Goal: Navigation & Orientation: Find specific page/section

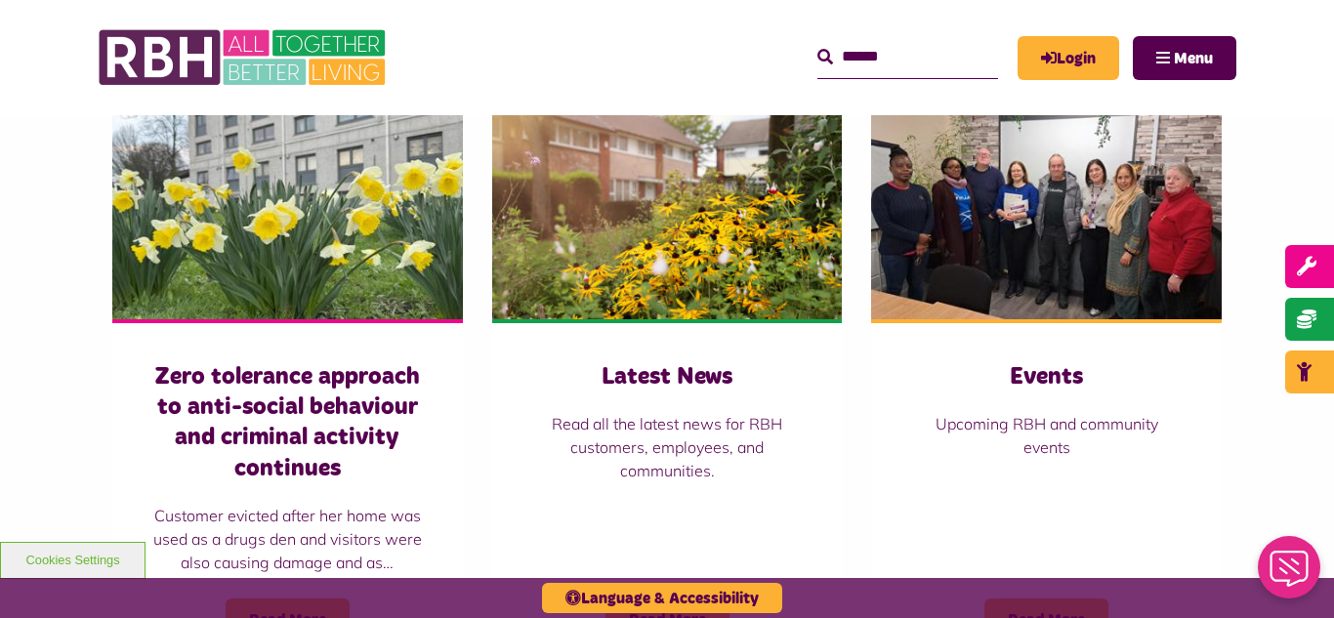
scroll to position [1357, 0]
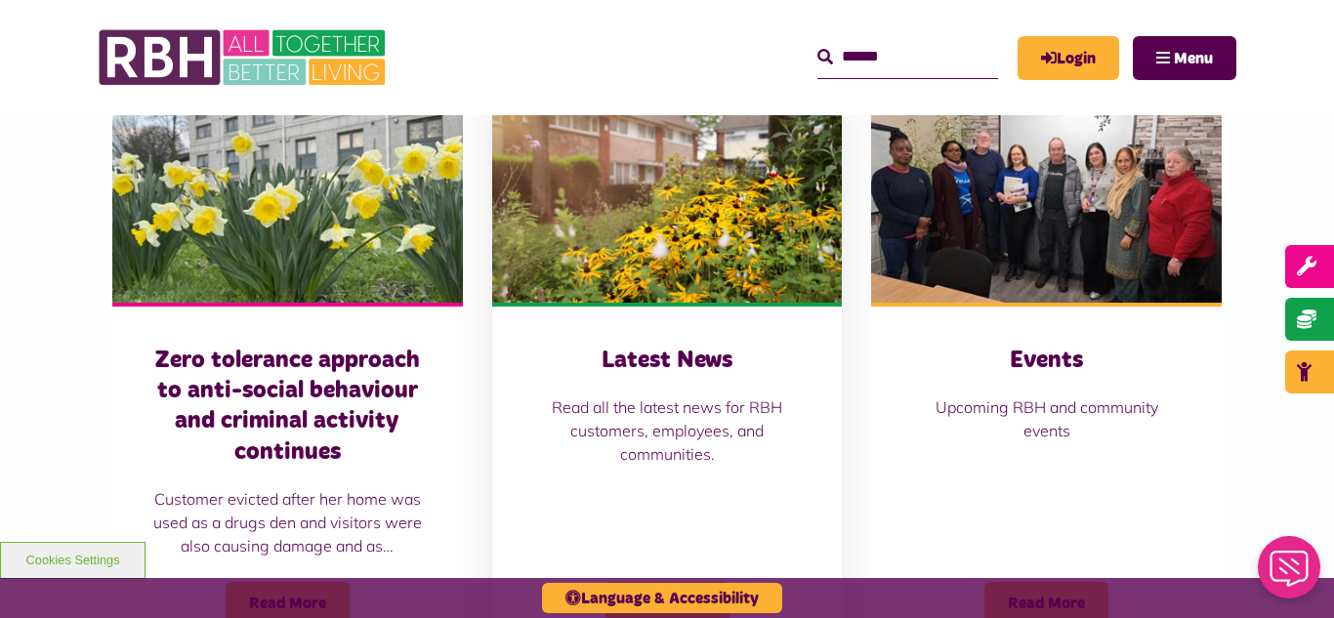
click at [690, 220] on img at bounding box center [667, 193] width 351 height 219
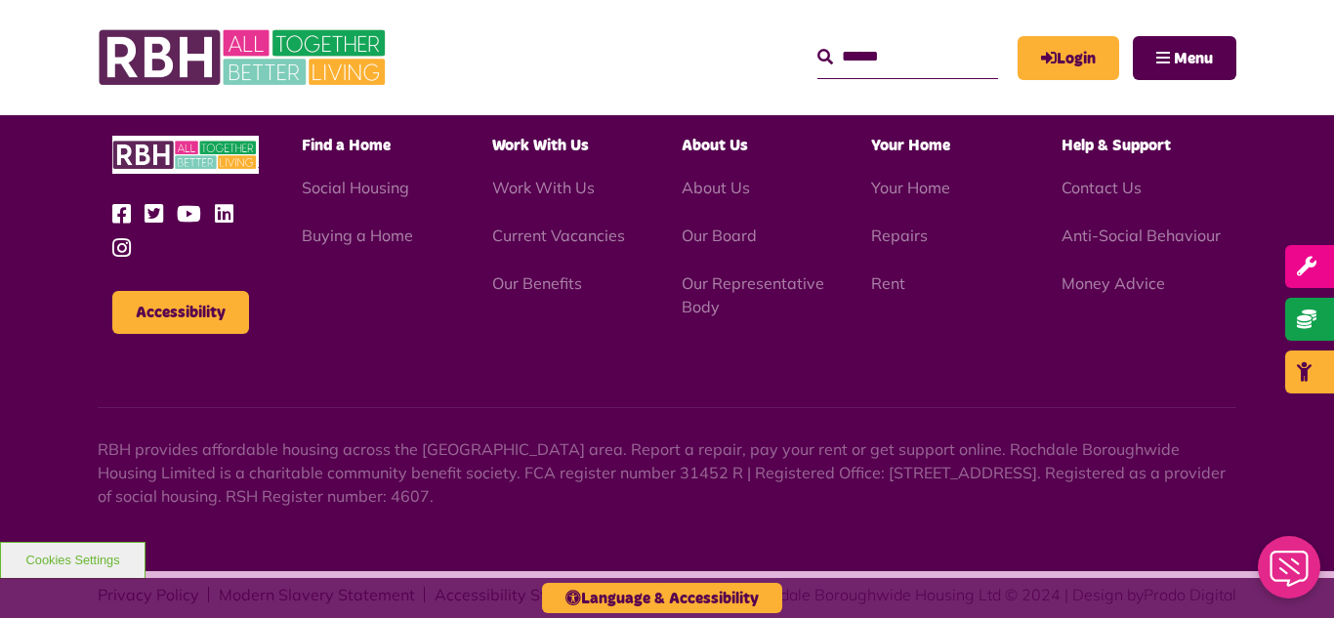
scroll to position [2126, 0]
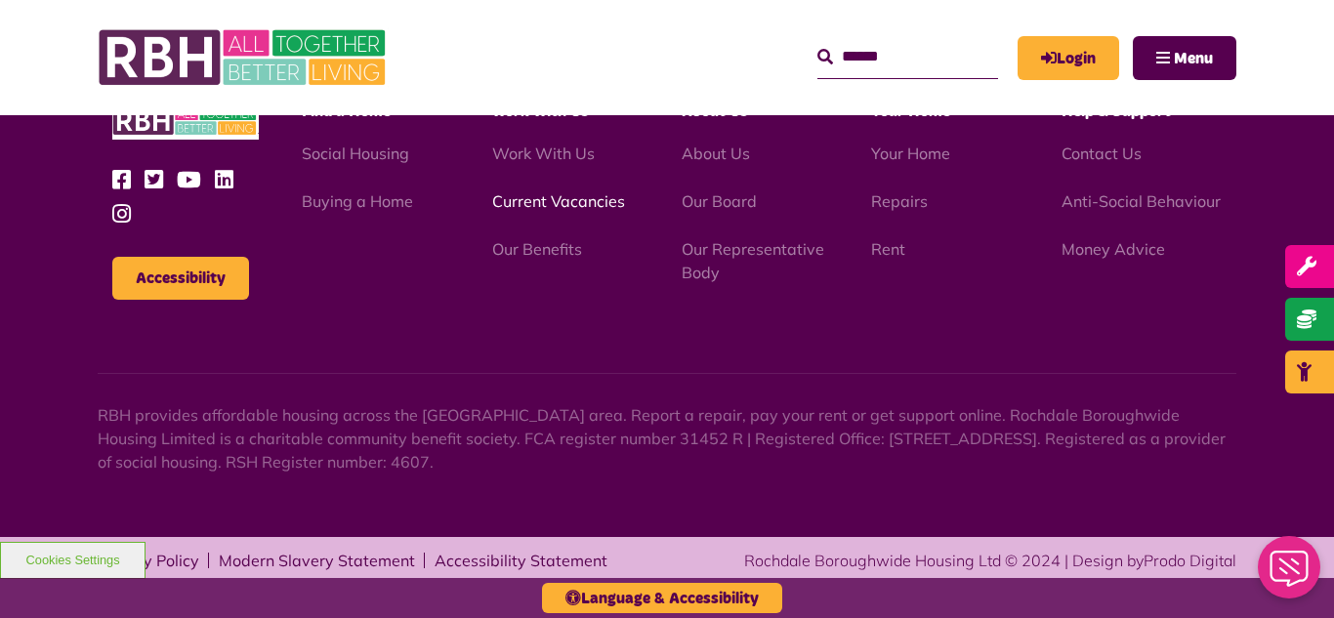
click at [565, 210] on link "Current Vacancies" at bounding box center [558, 201] width 133 height 20
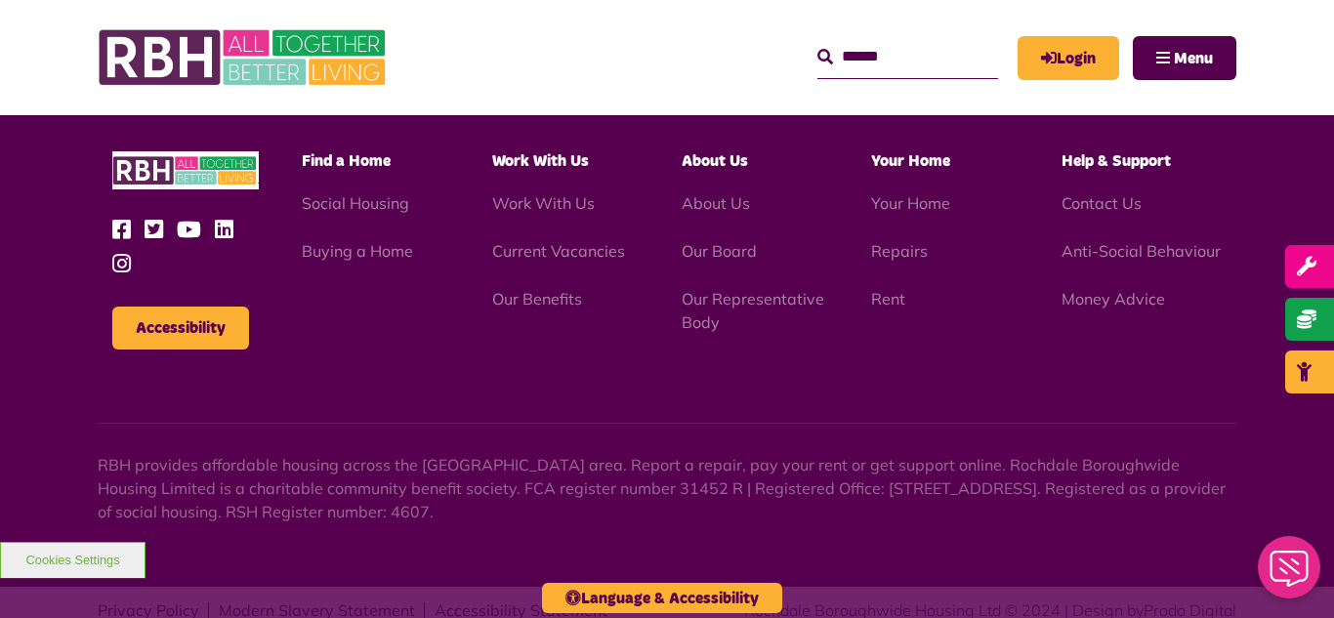
scroll to position [2795, 0]
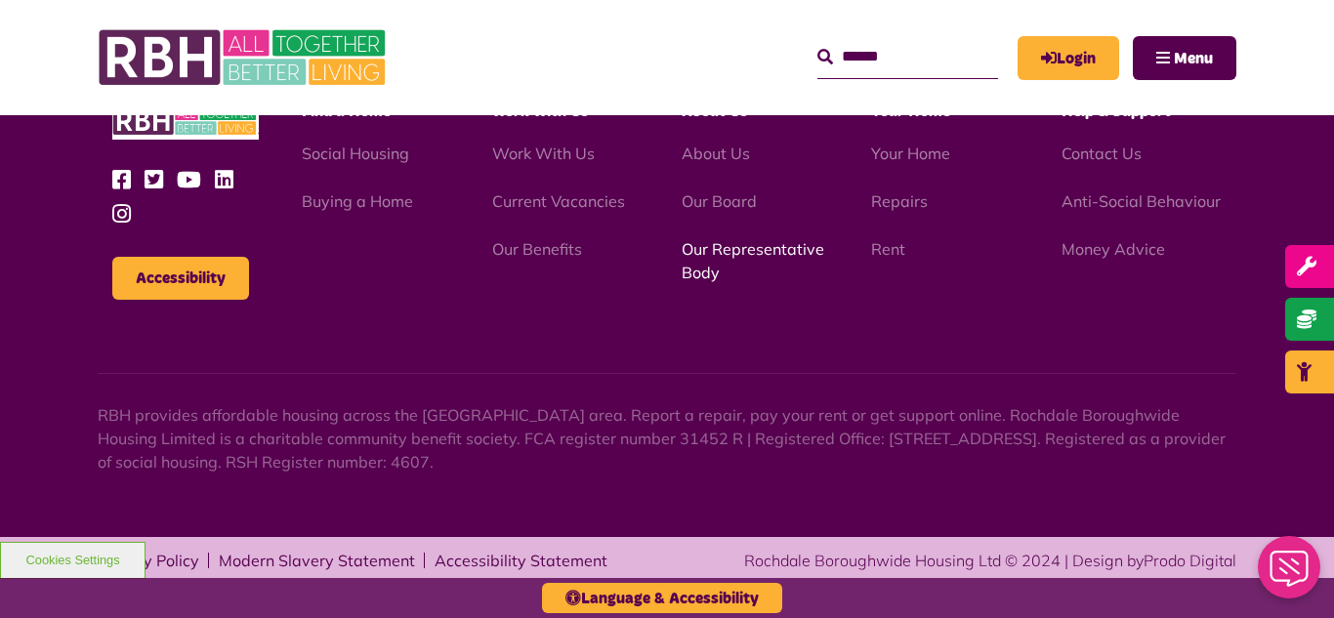
click at [717, 248] on link "Our Representative Body" at bounding box center [753, 260] width 143 height 43
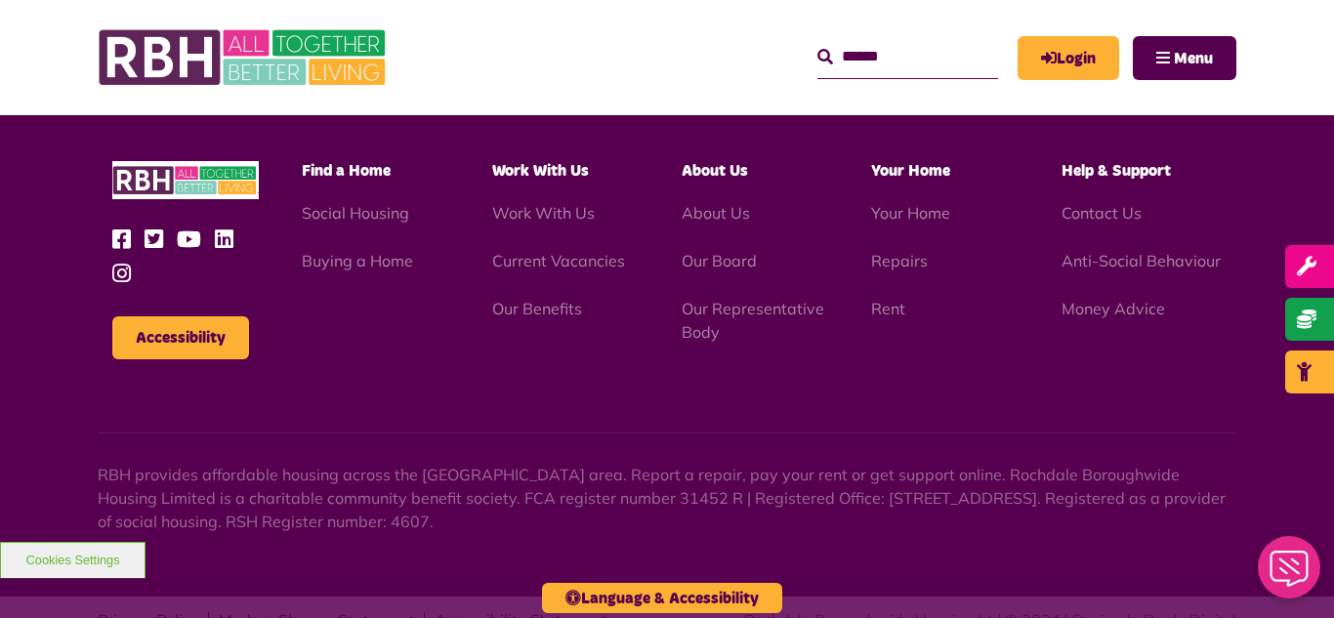
scroll to position [5670, 0]
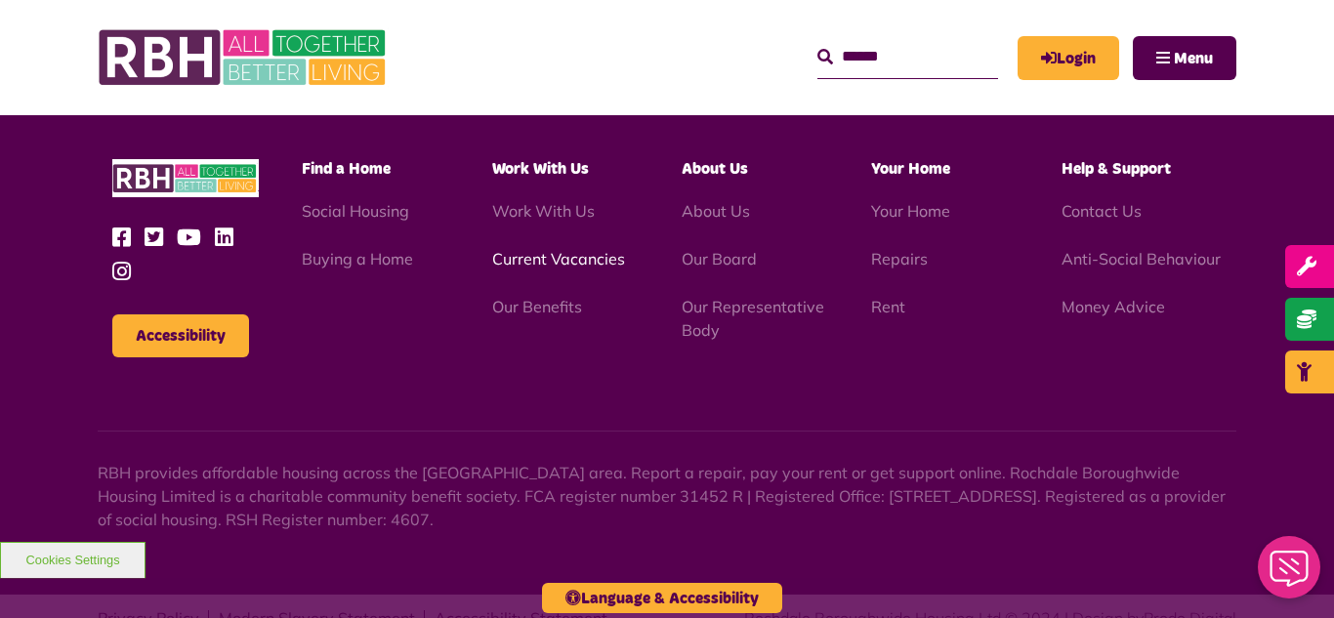
click at [546, 249] on link "Current Vacancies" at bounding box center [558, 259] width 133 height 20
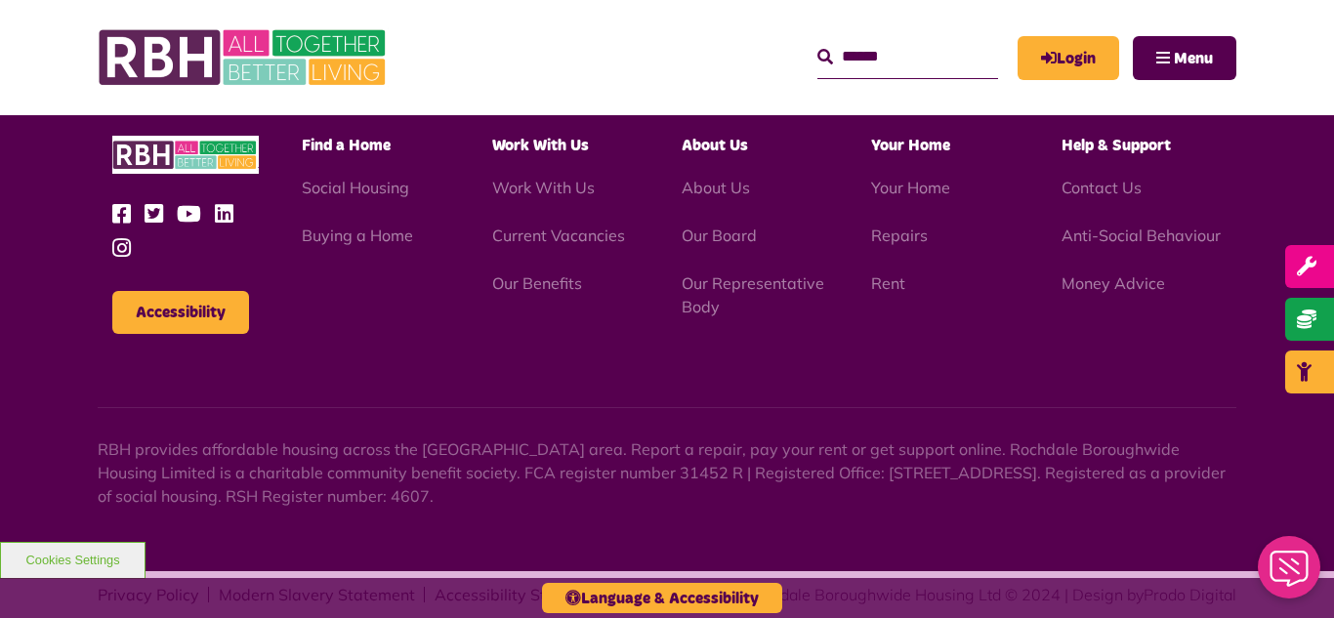
scroll to position [2795, 0]
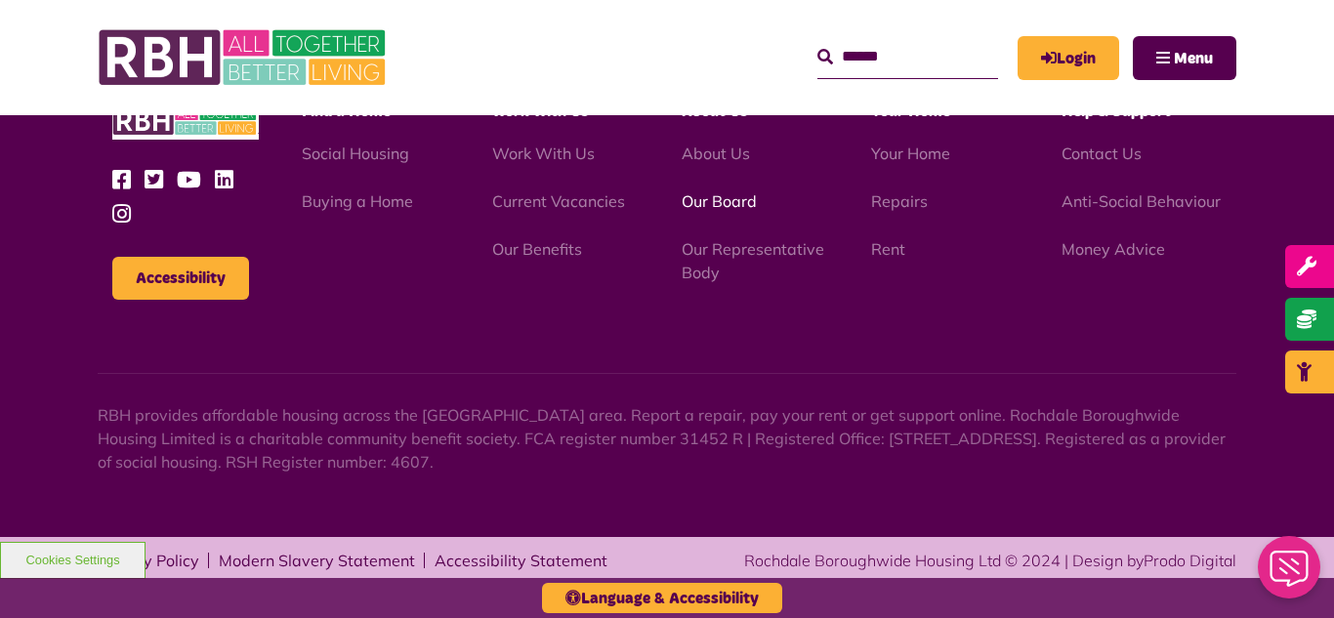
click at [713, 208] on link "Our Board" at bounding box center [719, 201] width 75 height 20
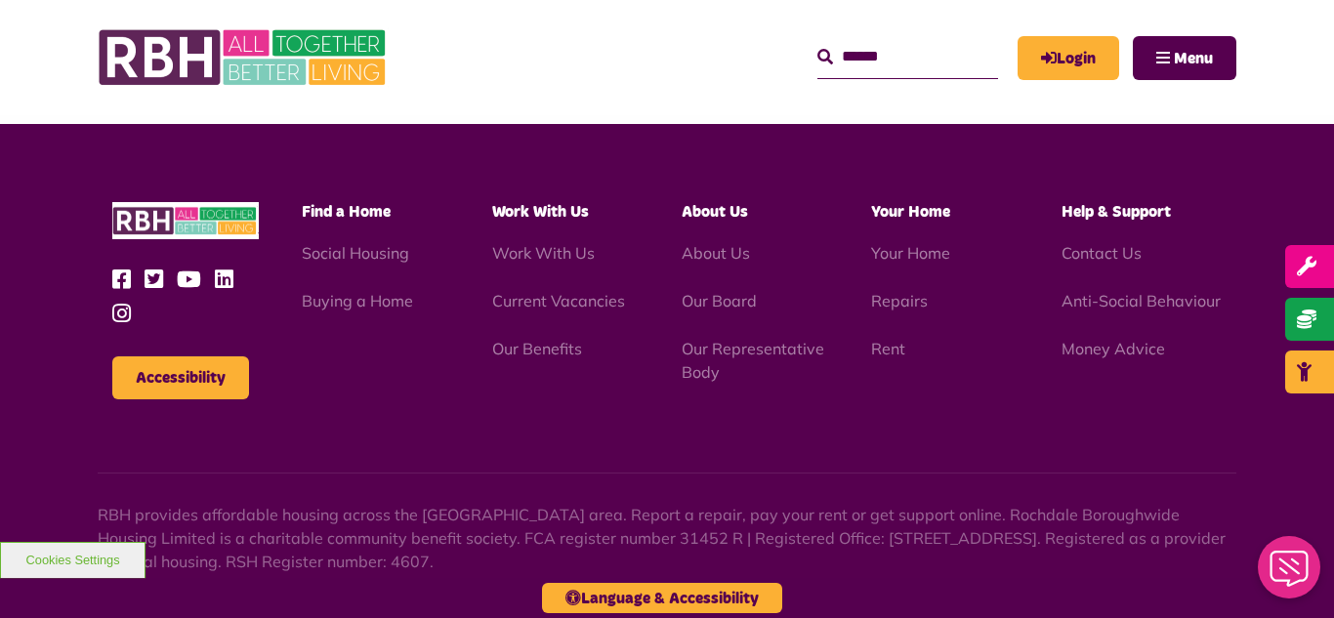
scroll to position [5129, 0]
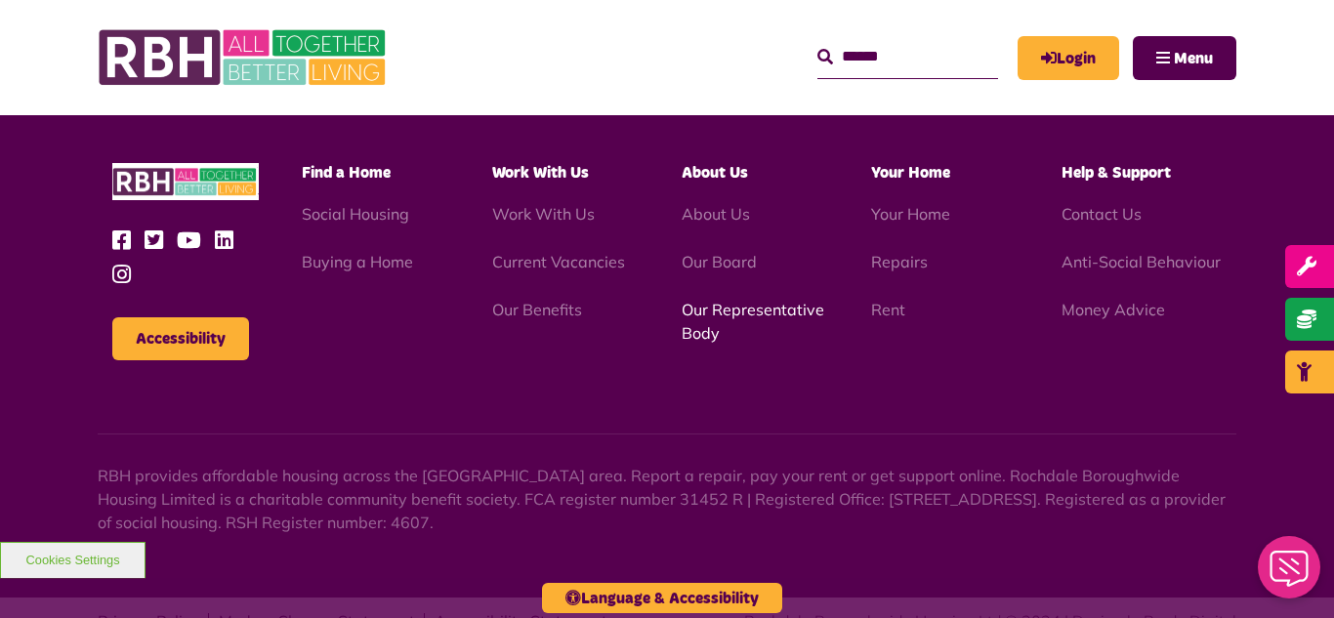
click at [742, 300] on link "Our Representative Body" at bounding box center [753, 321] width 143 height 43
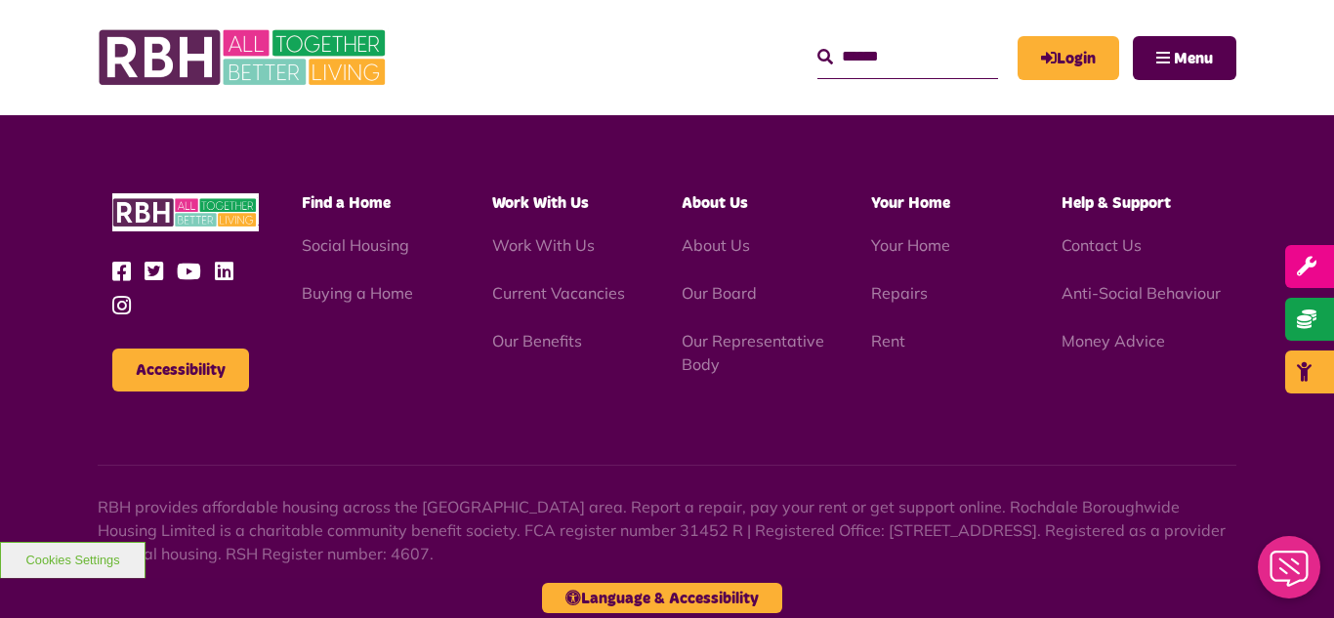
scroll to position [5670, 0]
